Goal: Information Seeking & Learning: Find specific fact

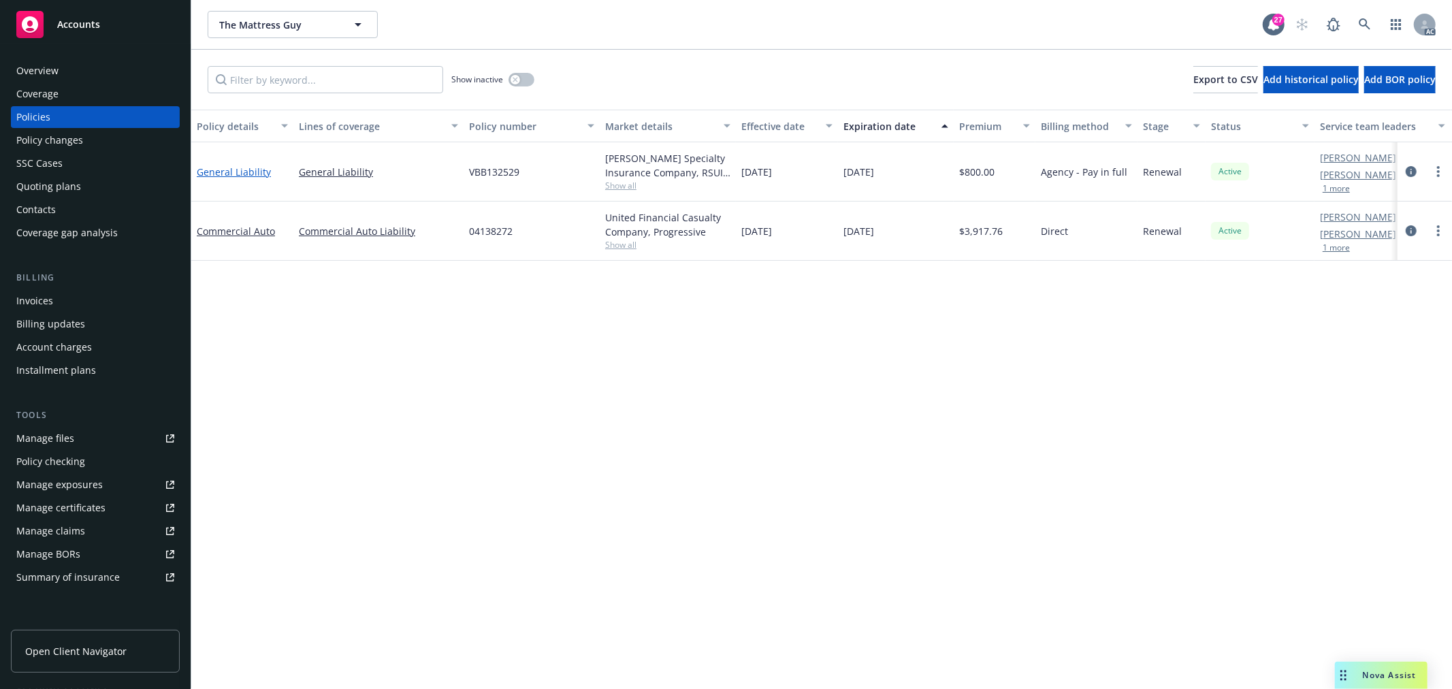
click at [251, 172] on link "General Liability" at bounding box center [234, 171] width 74 height 13
click at [234, 172] on link "General Liability" at bounding box center [234, 171] width 74 height 13
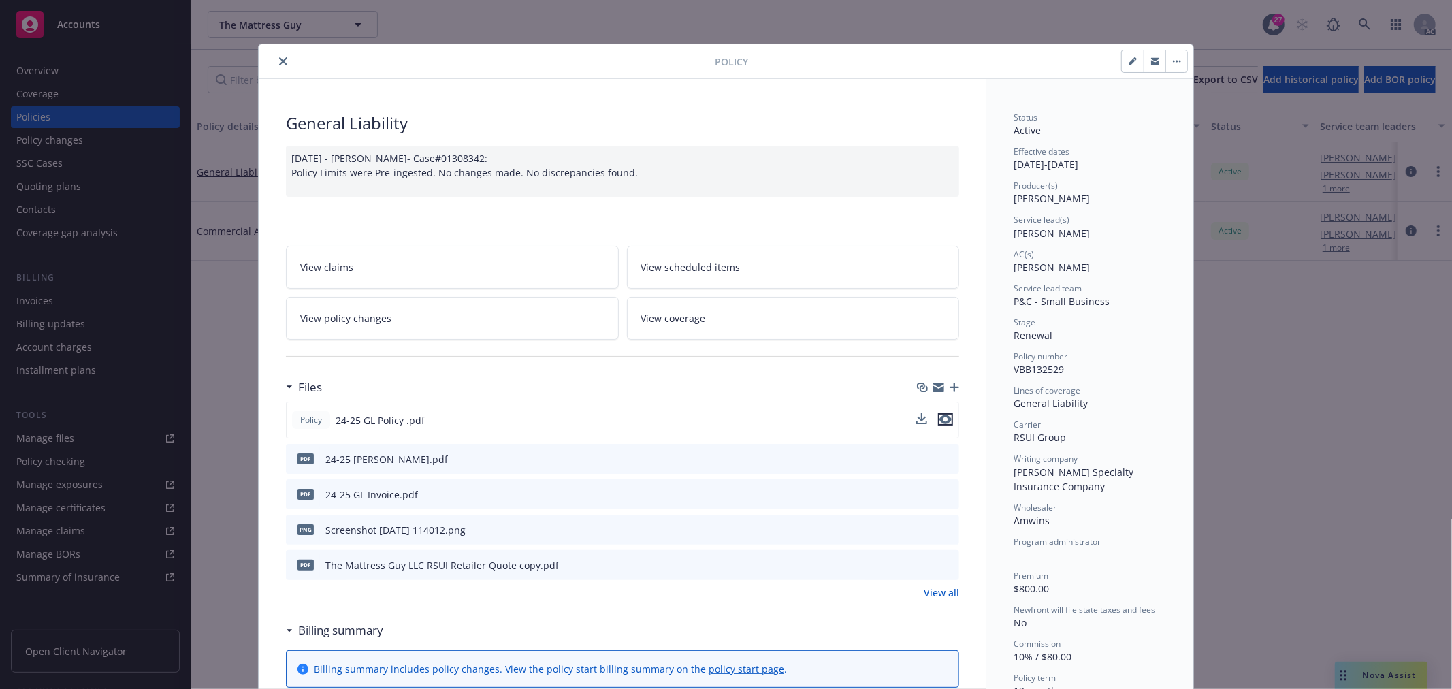
click at [941, 417] on icon "preview file" at bounding box center [946, 420] width 12 height 10
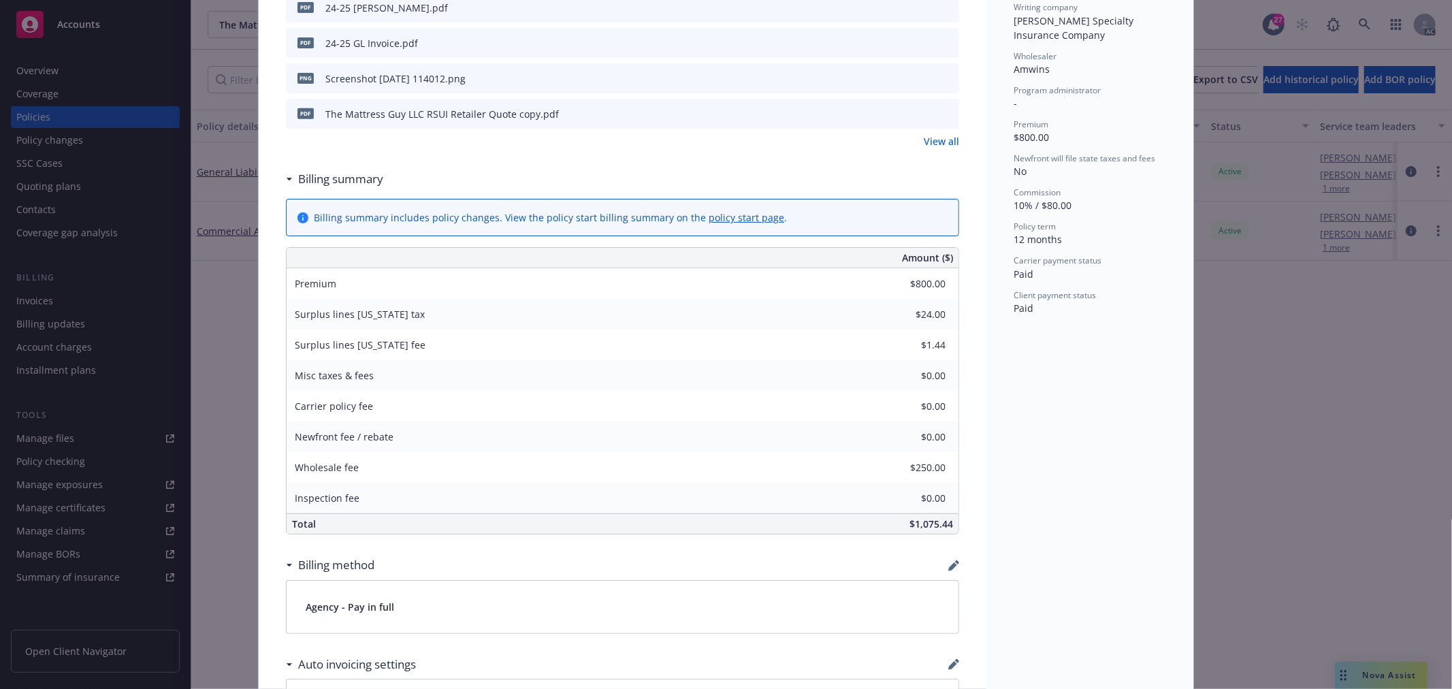
scroll to position [454, 0]
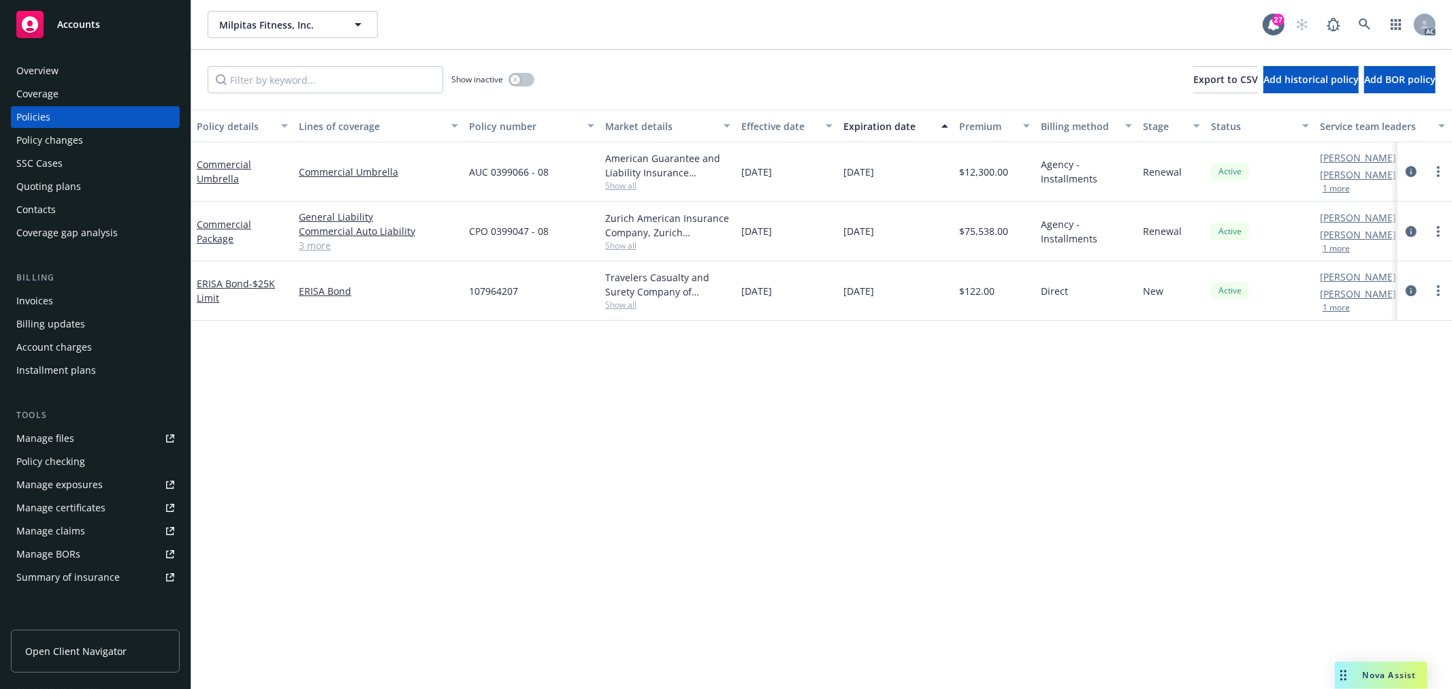
click at [80, 67] on div "Overview" at bounding box center [95, 71] width 158 height 22
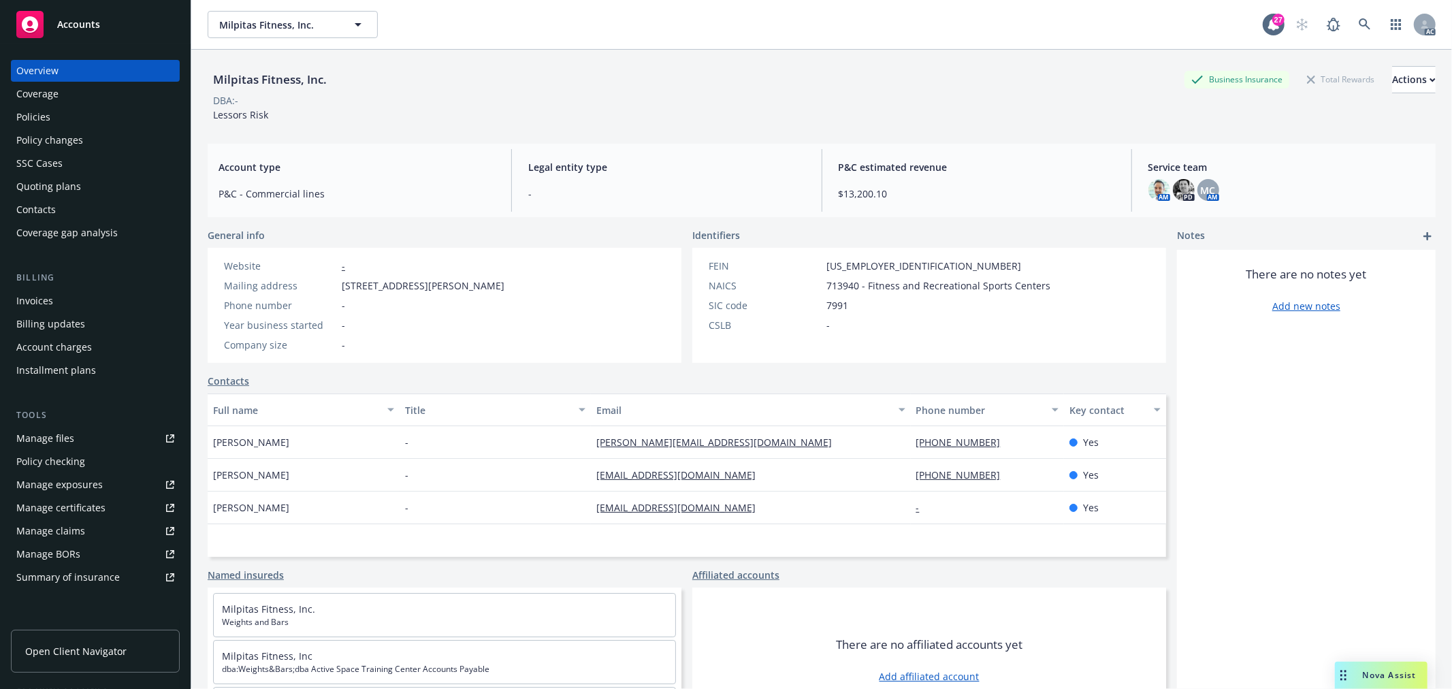
click at [71, 117] on div "Policies" at bounding box center [95, 117] width 158 height 22
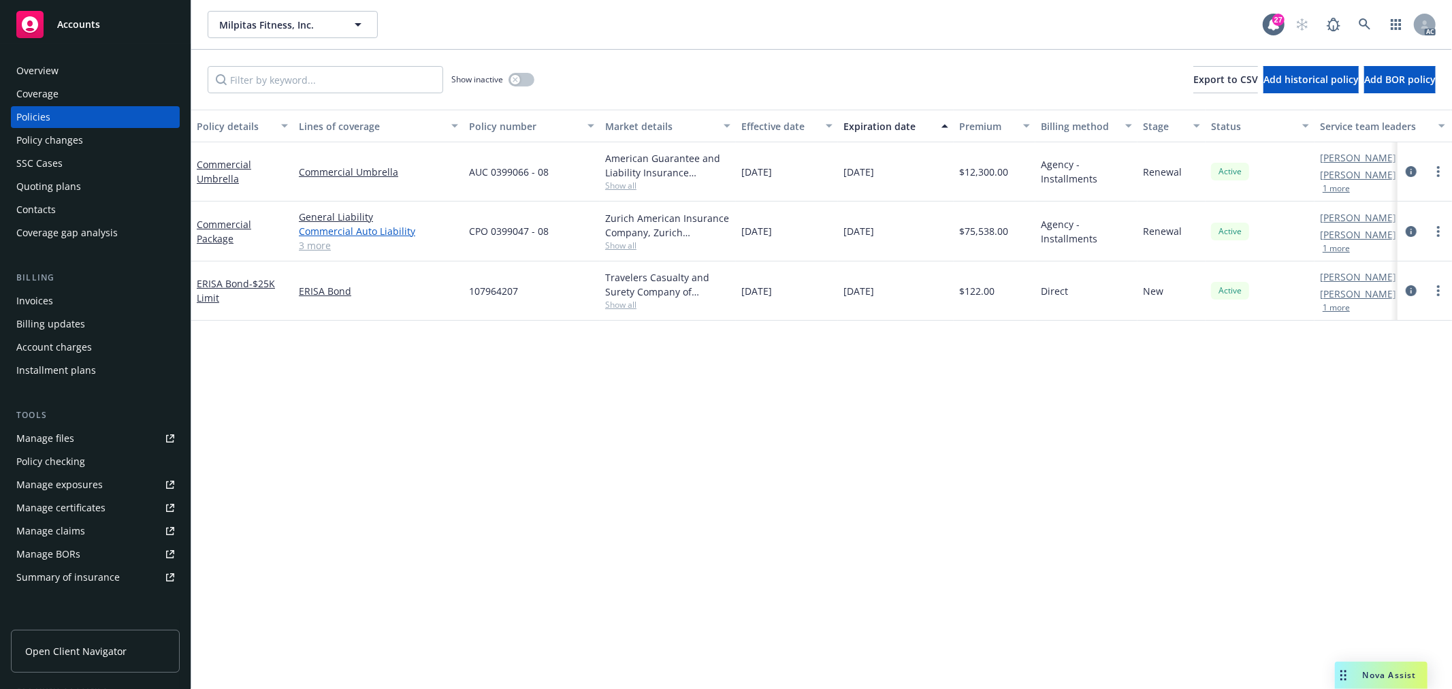
click at [319, 237] on link "Commercial Auto Liability" at bounding box center [378, 231] width 159 height 14
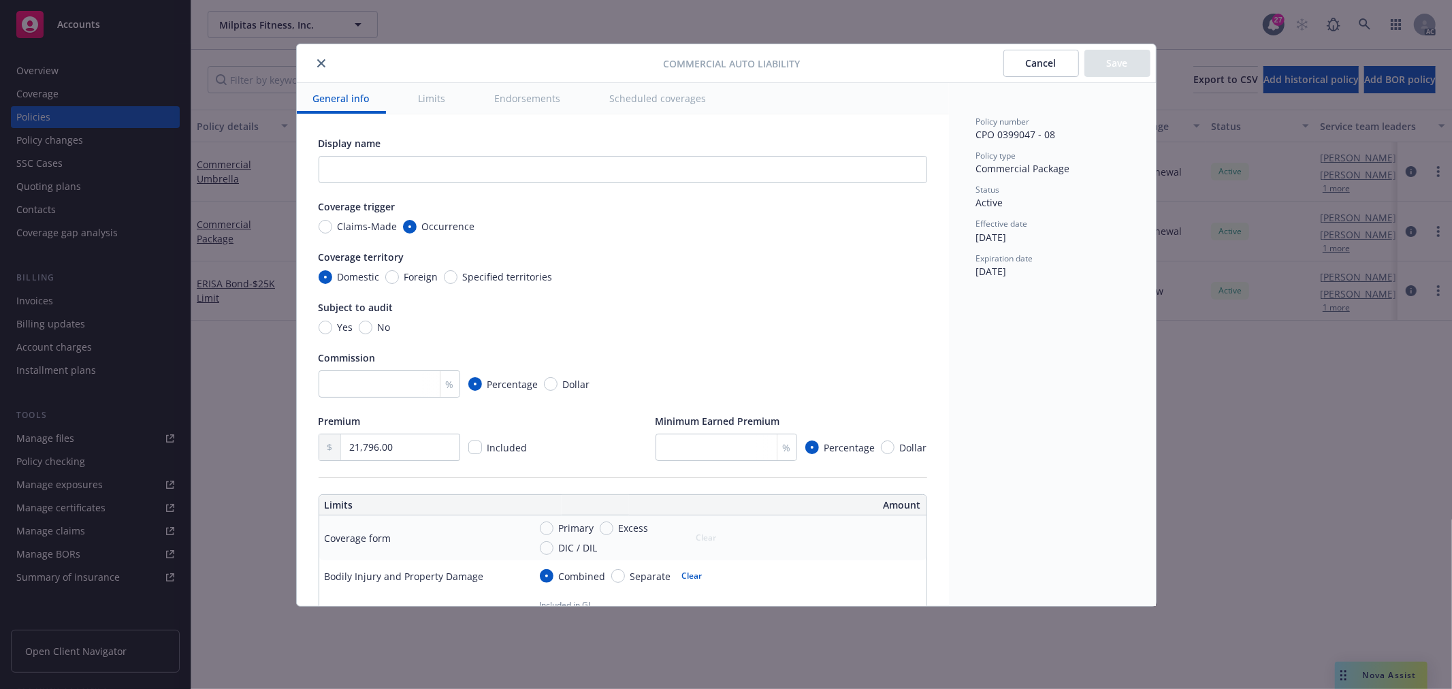
click at [324, 63] on icon "close" at bounding box center [321, 63] width 8 height 8
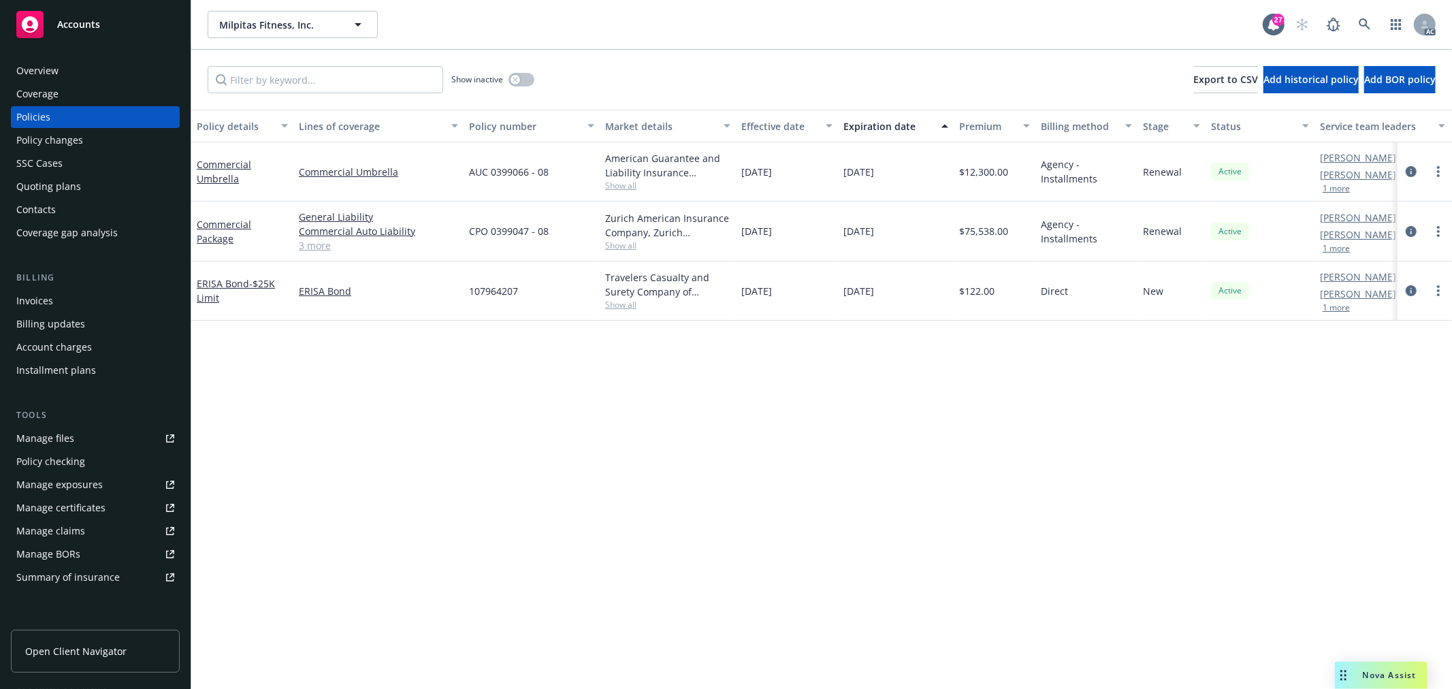
click at [1337, 187] on button "1 more" at bounding box center [1336, 189] width 27 height 8
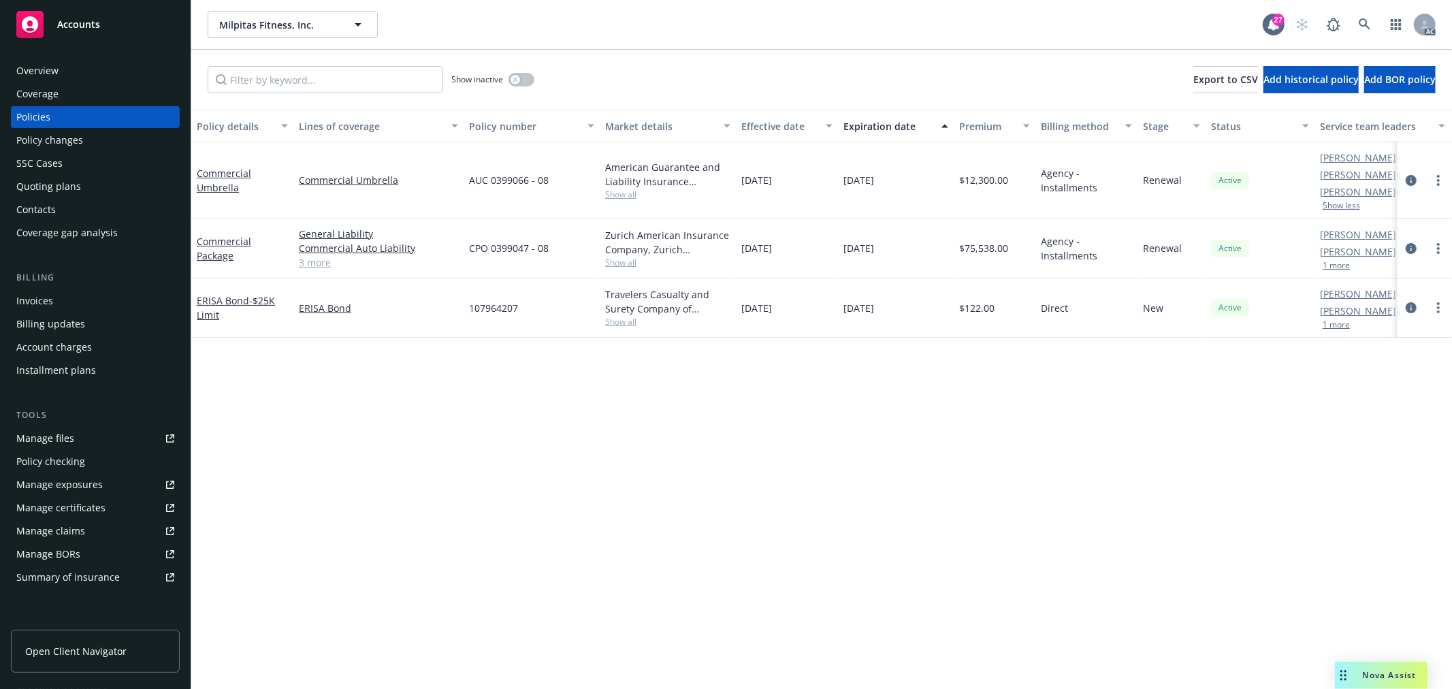
click at [1335, 266] on button "1 more" at bounding box center [1336, 265] width 27 height 8
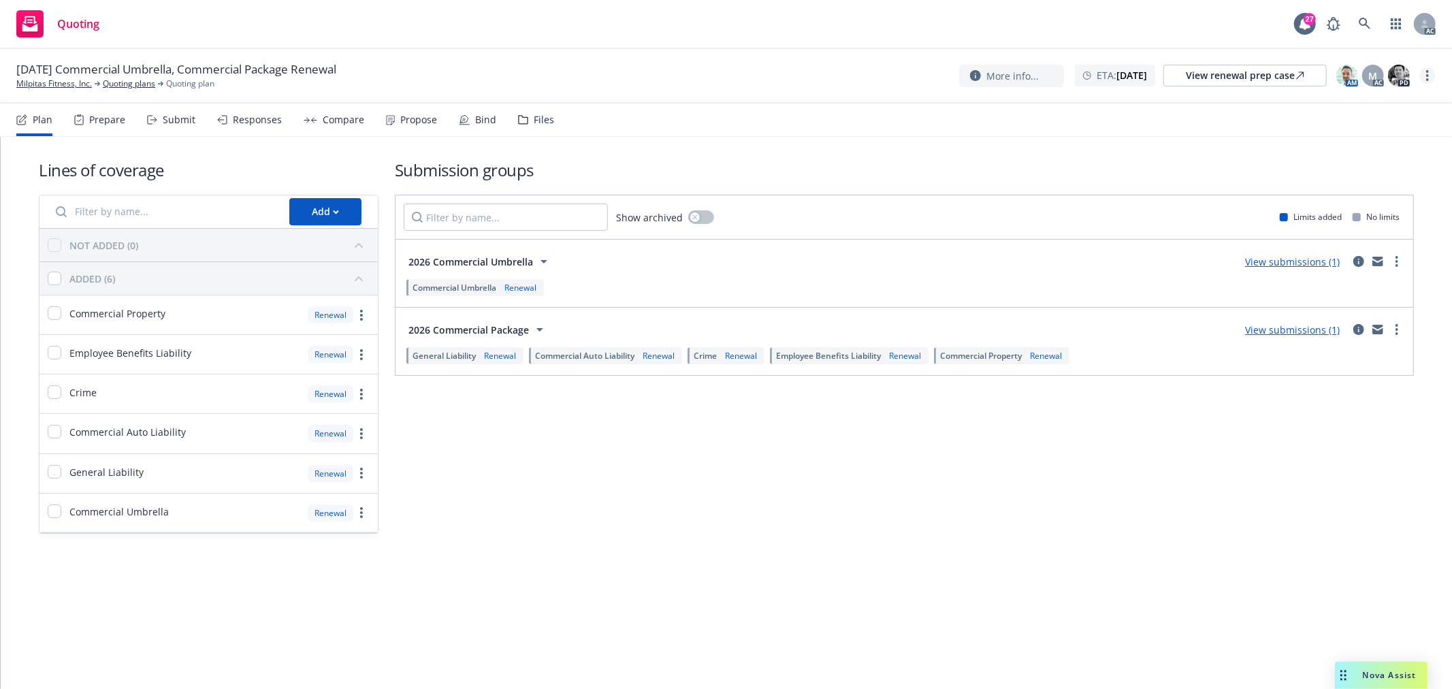
click at [1431, 76] on link "more" at bounding box center [1428, 75] width 16 height 16
click at [1386, 110] on link "Copy logging email" at bounding box center [1360, 103] width 152 height 27
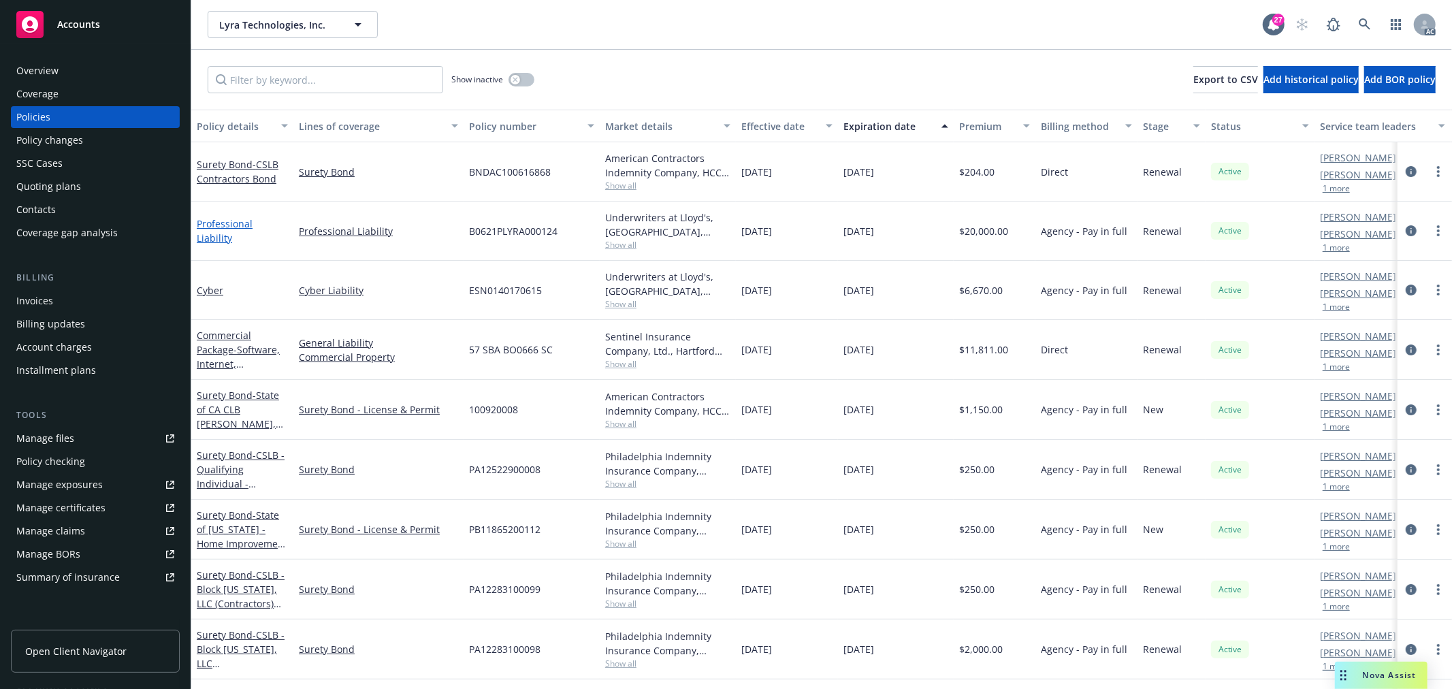
click at [253, 233] on link "Professional Liability" at bounding box center [225, 230] width 56 height 27
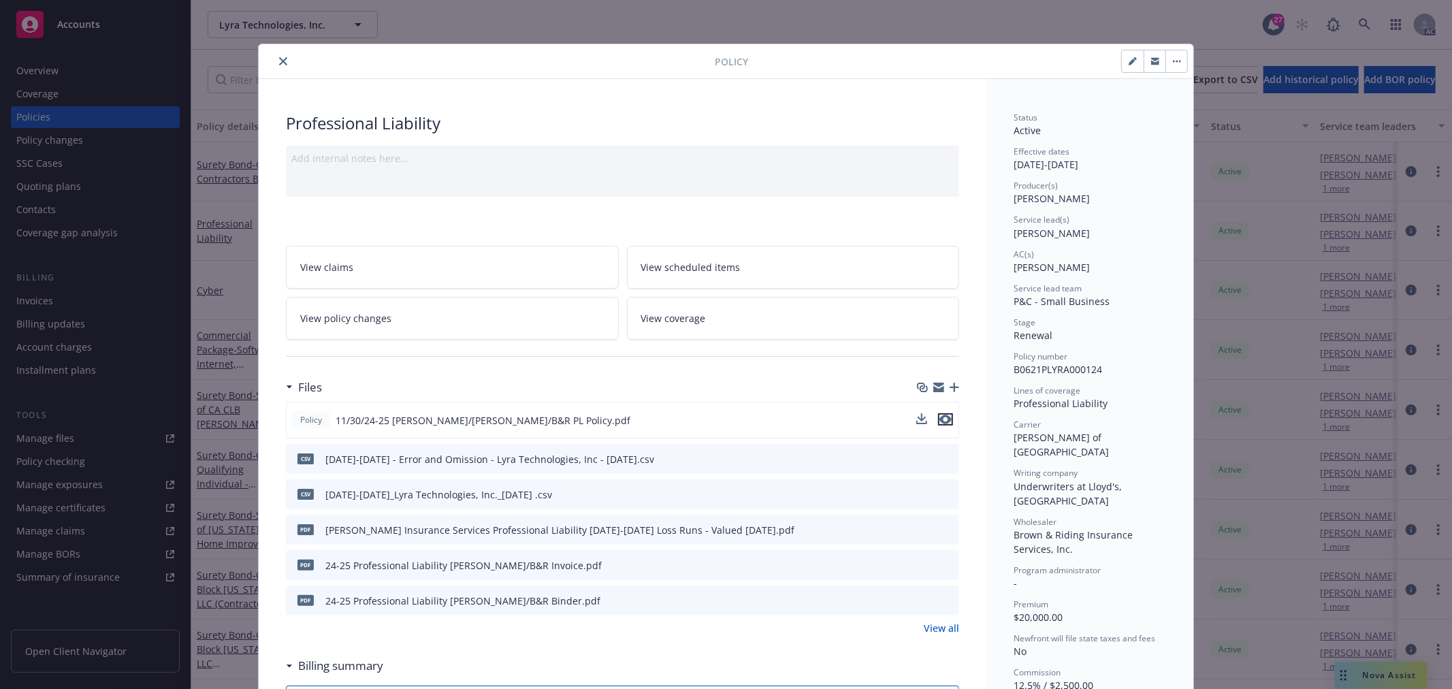
click at [940, 416] on icon "preview file" at bounding box center [946, 420] width 12 height 10
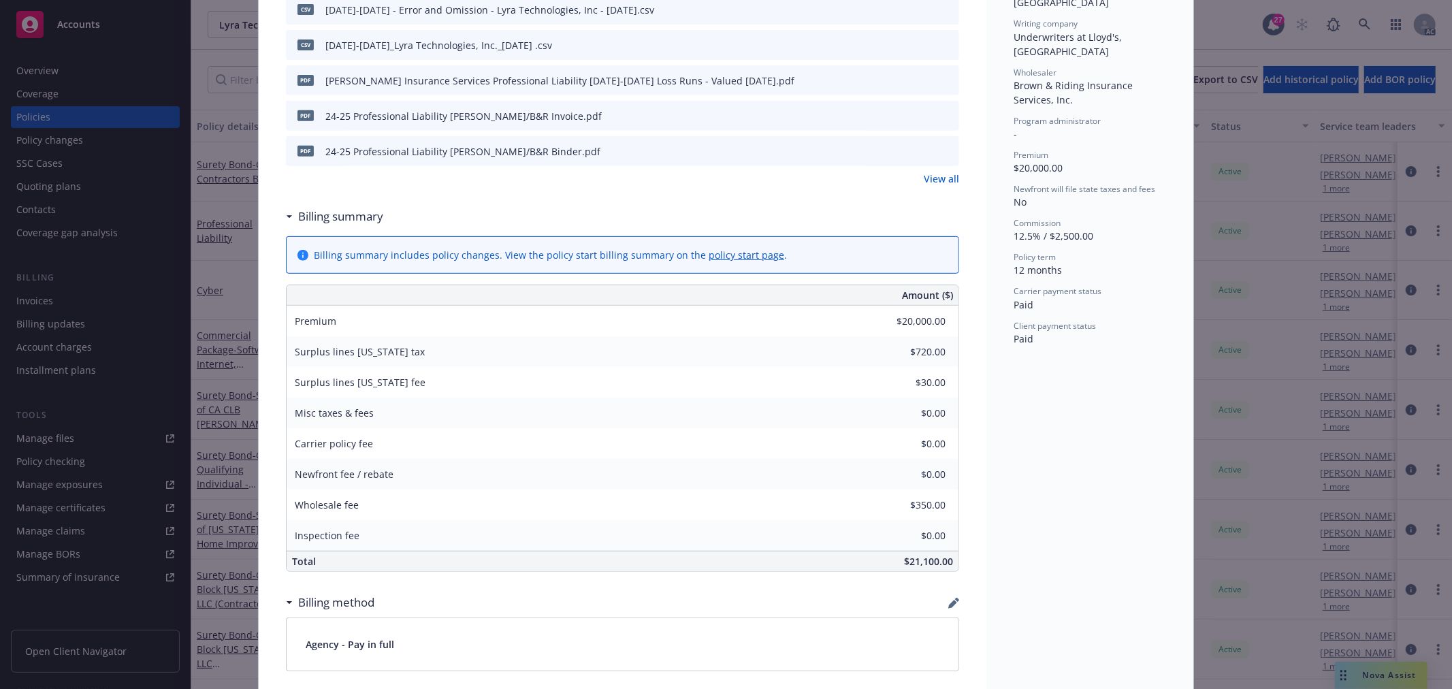
scroll to position [454, 0]
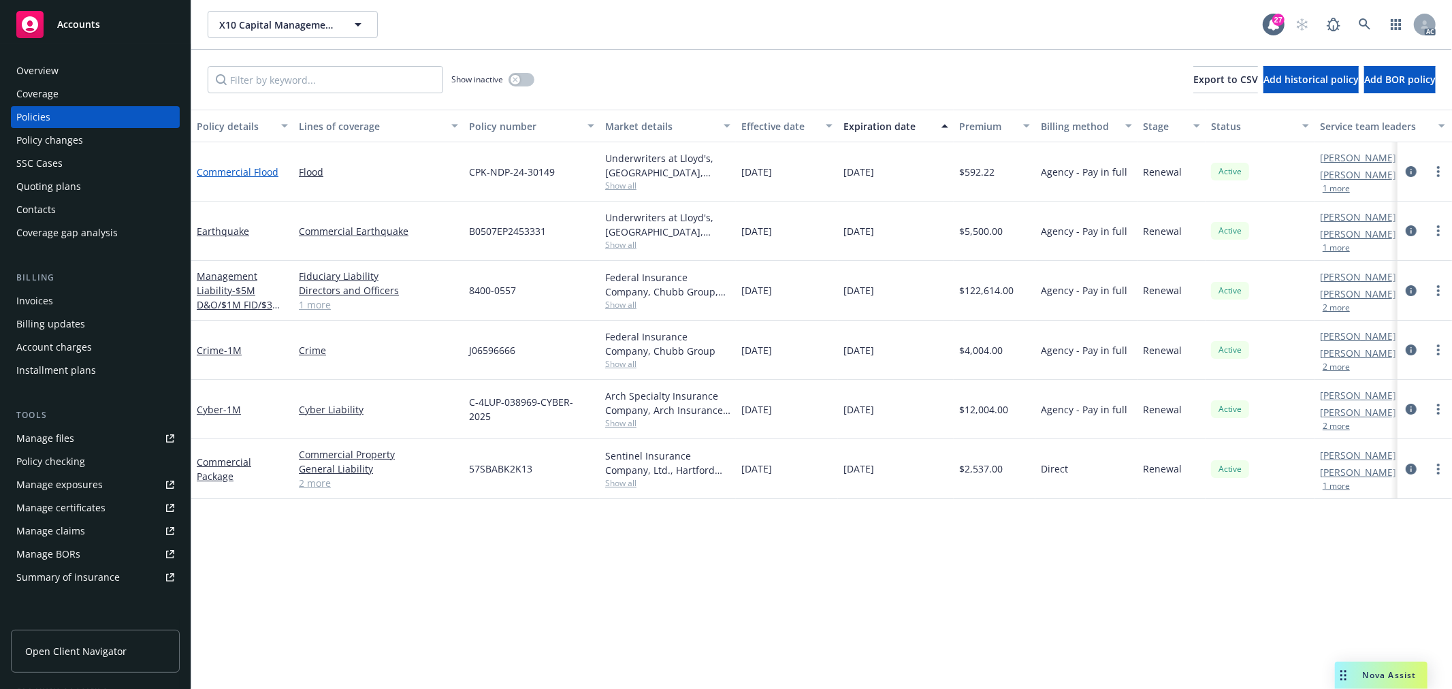
click at [244, 172] on link "Commercial Flood" at bounding box center [238, 171] width 82 height 13
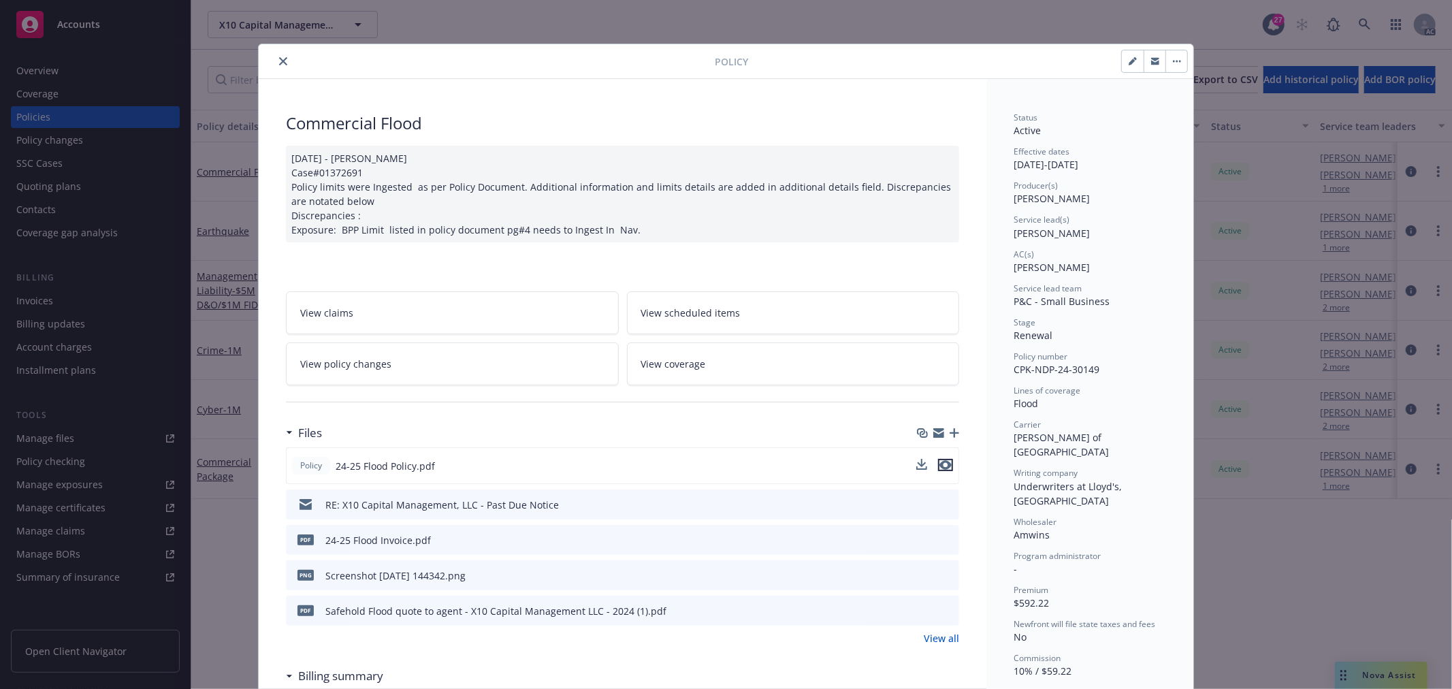
click at [940, 466] on icon "preview file" at bounding box center [946, 465] width 12 height 10
click at [386, 358] on link "View policy changes" at bounding box center [452, 364] width 333 height 43
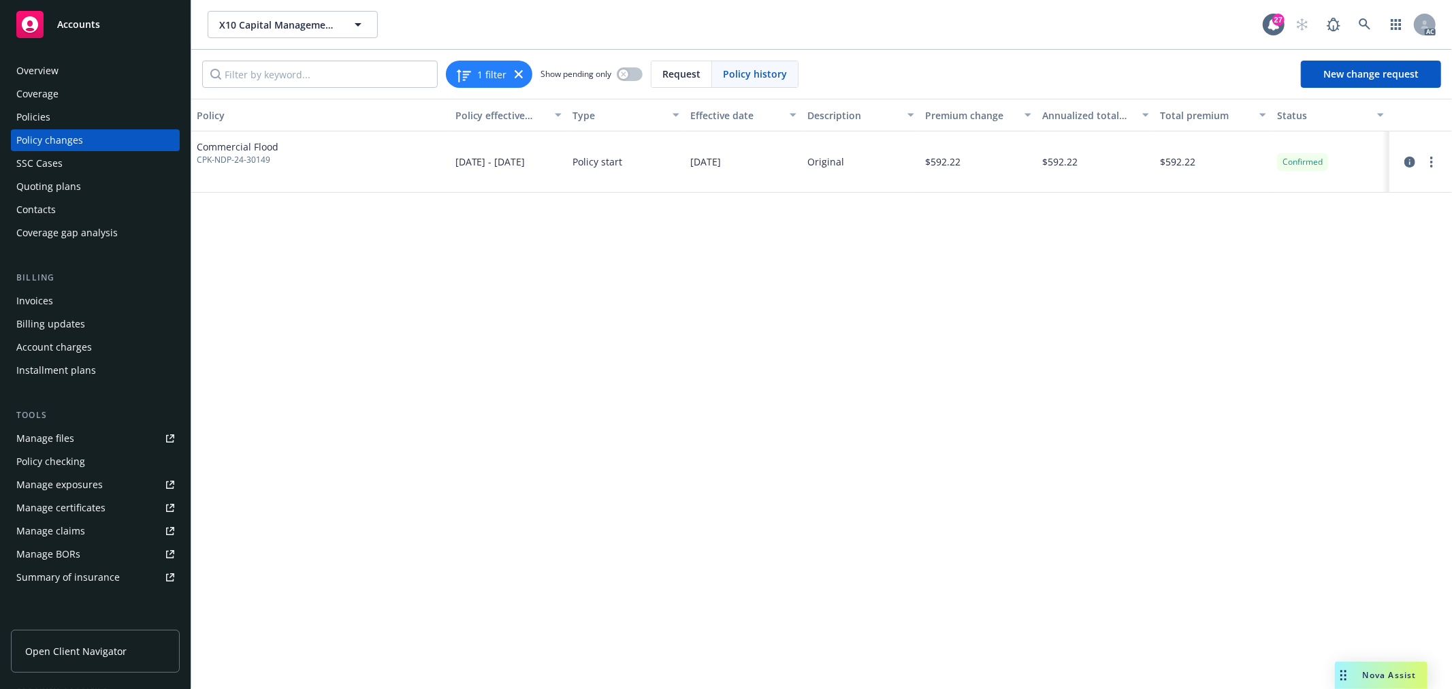
click at [72, 116] on div "Policies" at bounding box center [95, 117] width 158 height 22
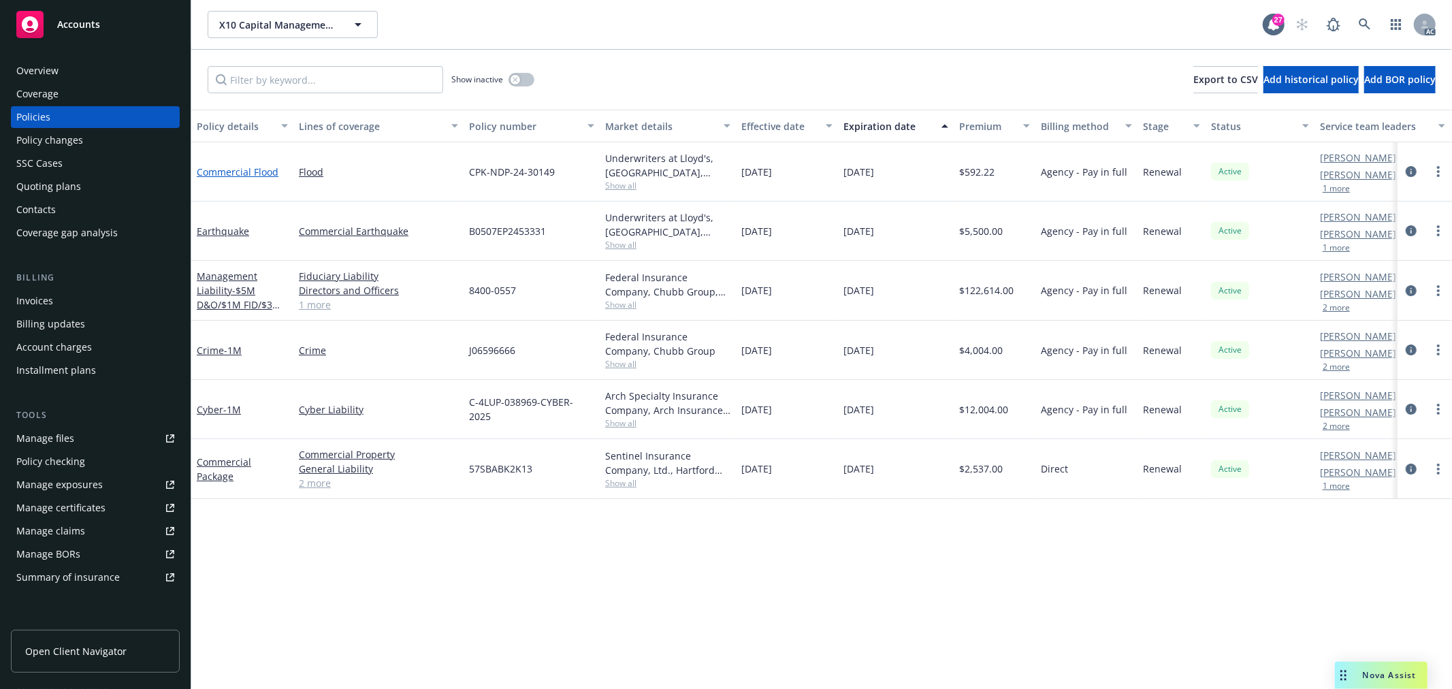
click at [248, 171] on link "Commercial Flood" at bounding box center [238, 171] width 82 height 13
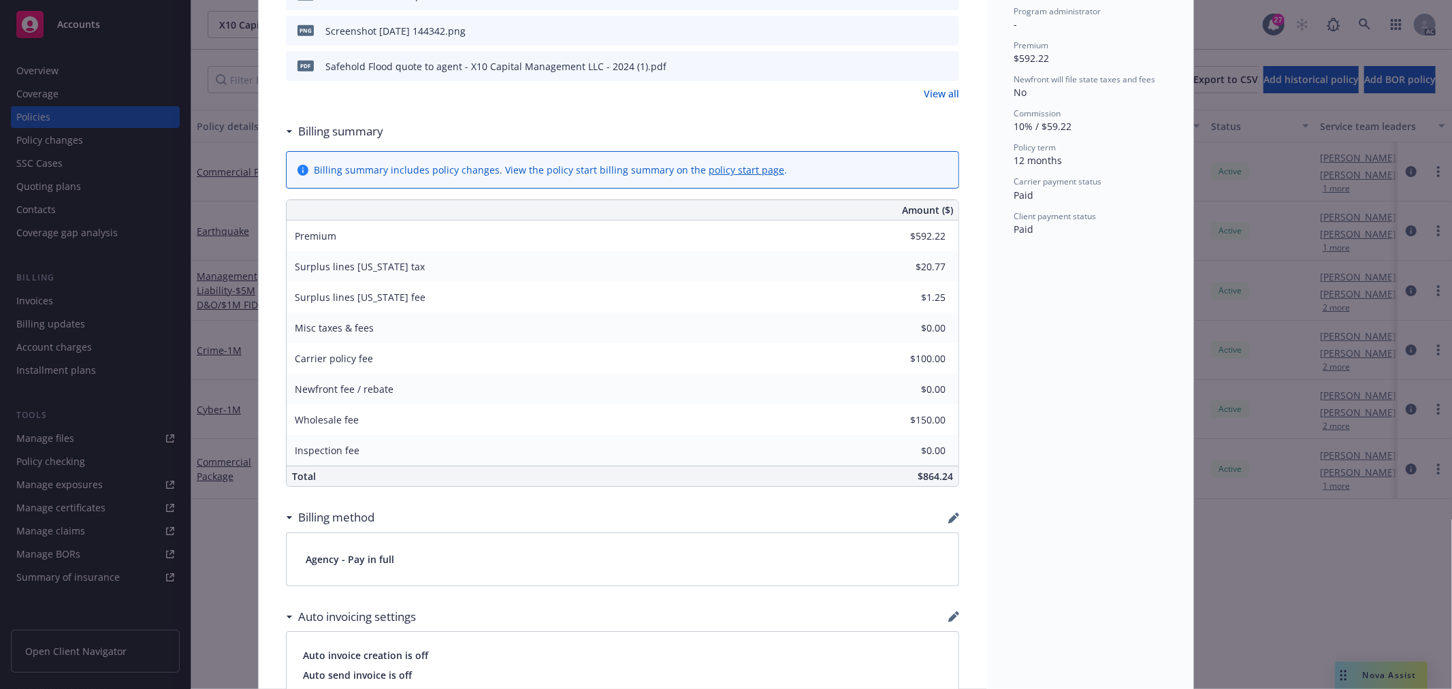
scroll to position [570, 0]
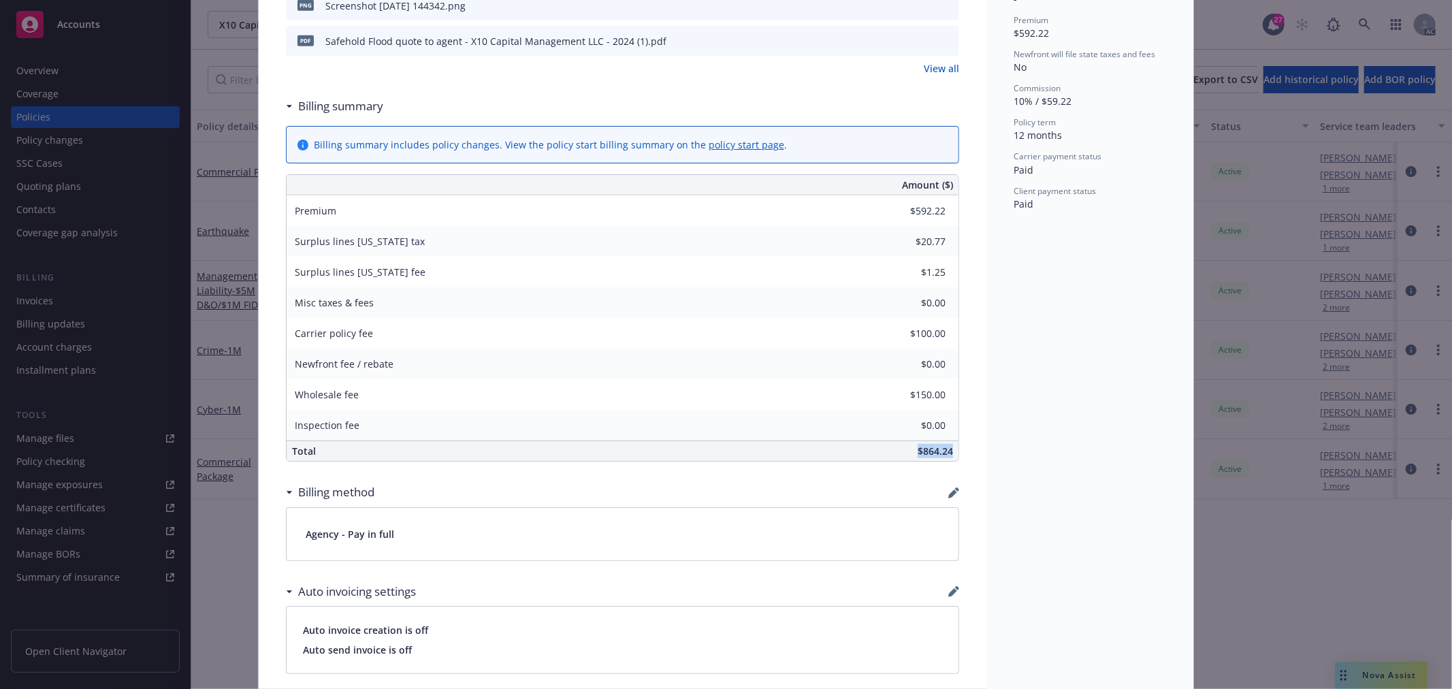
drag, startPoint x: 909, startPoint y: 448, endPoint x: 945, endPoint y: 449, distance: 36.1
click at [945, 449] on div "$864.24" at bounding box center [725, 451] width 468 height 20
copy span "$864.24"
